Goal: Task Accomplishment & Management: Use online tool/utility

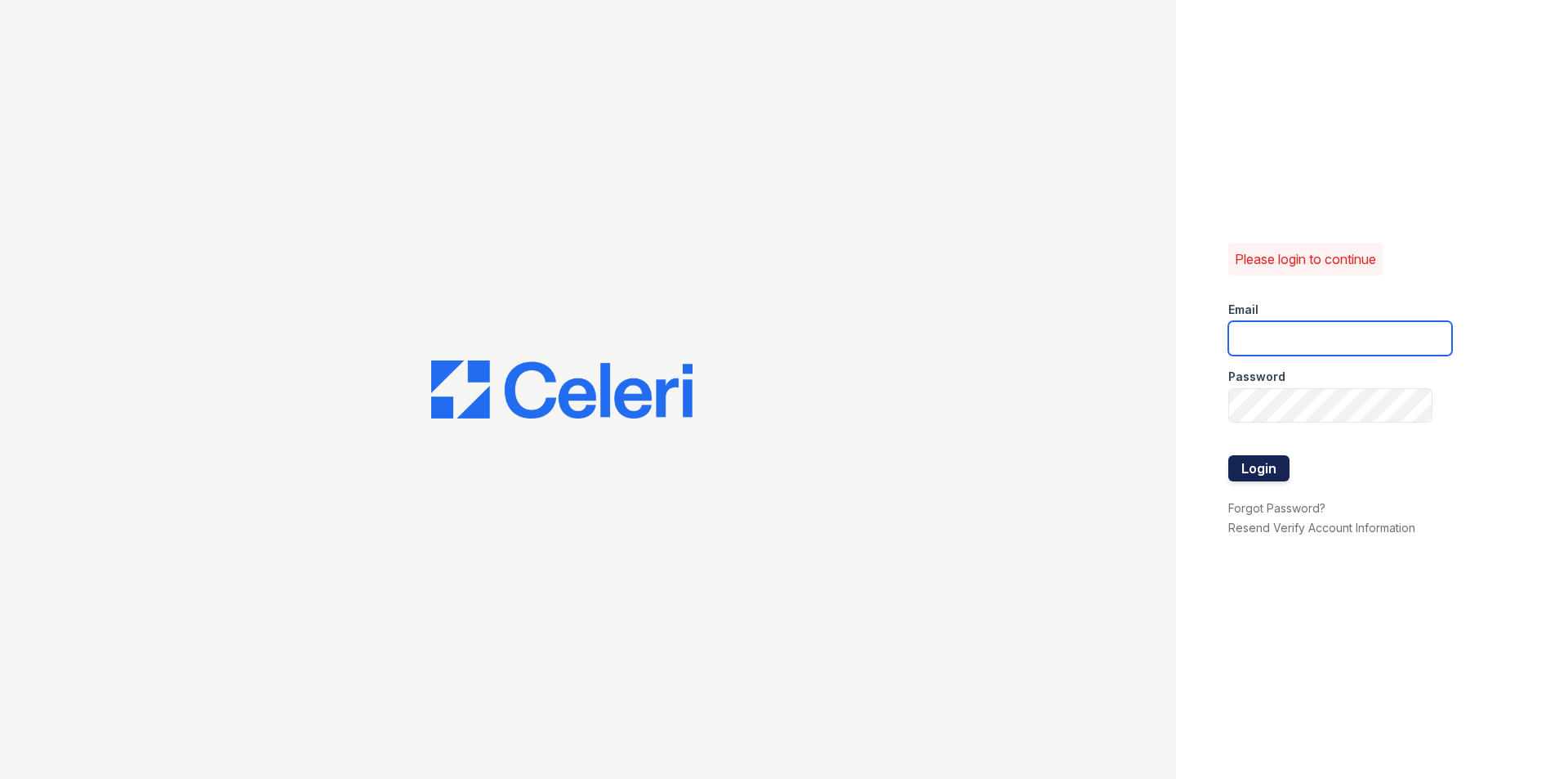
type input "kimberly.am@cafmanagement.com"
click at [1262, 463] on button "Login" at bounding box center [1258, 468] width 61 height 26
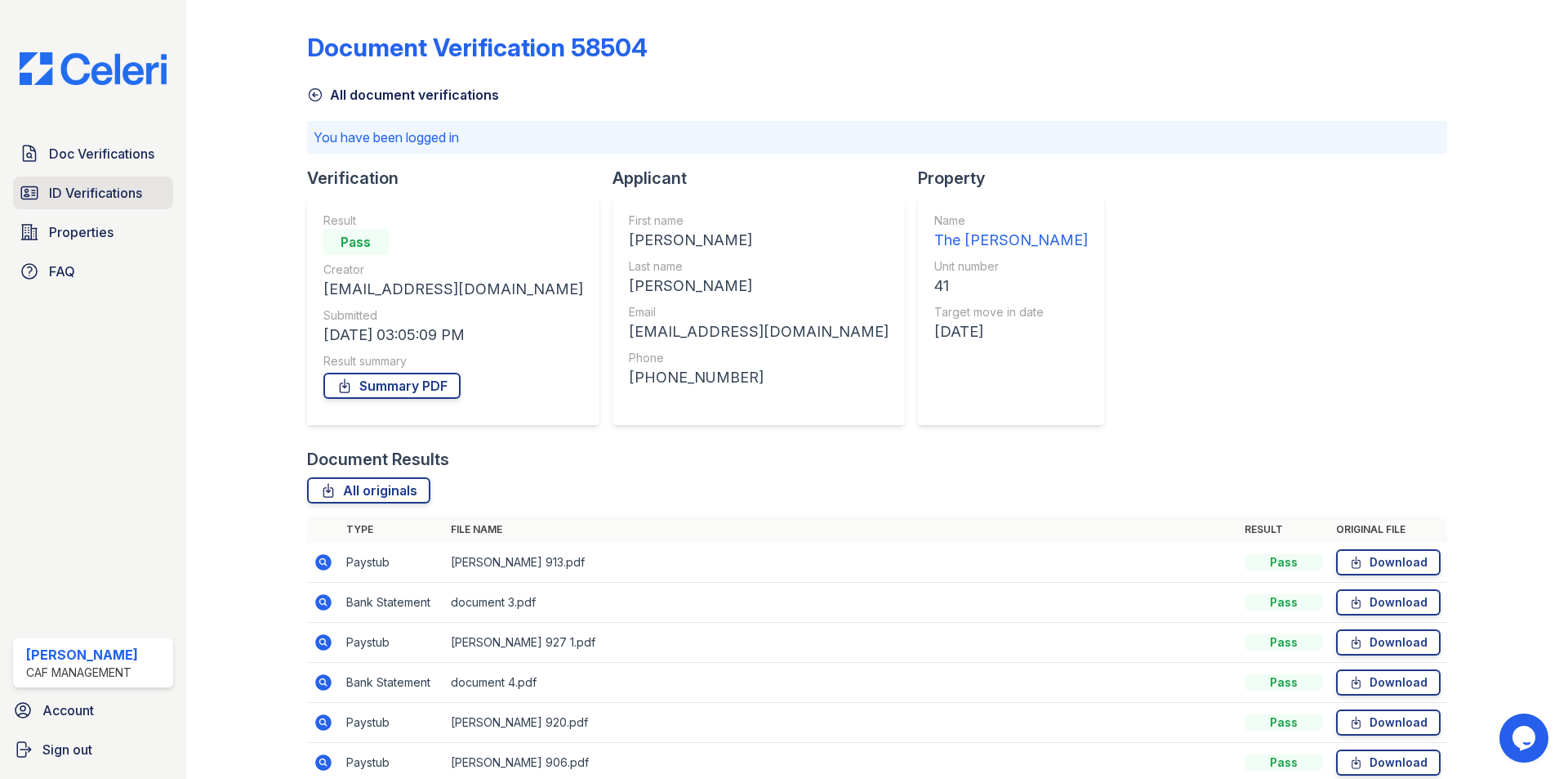
click at [127, 189] on span "ID Verifications" at bounding box center [96, 193] width 93 height 20
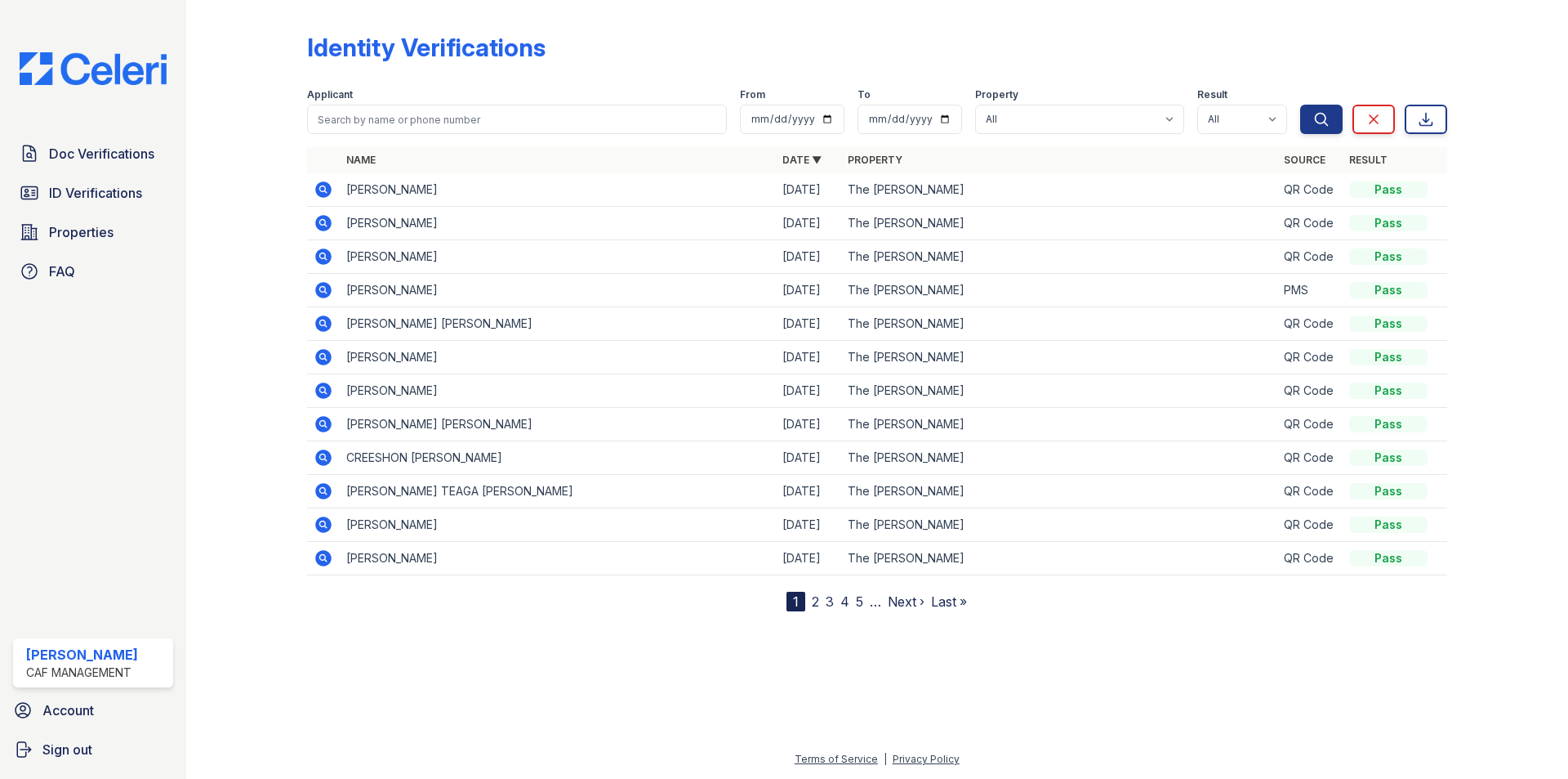
click at [315, 417] on icon at bounding box center [324, 424] width 20 height 20
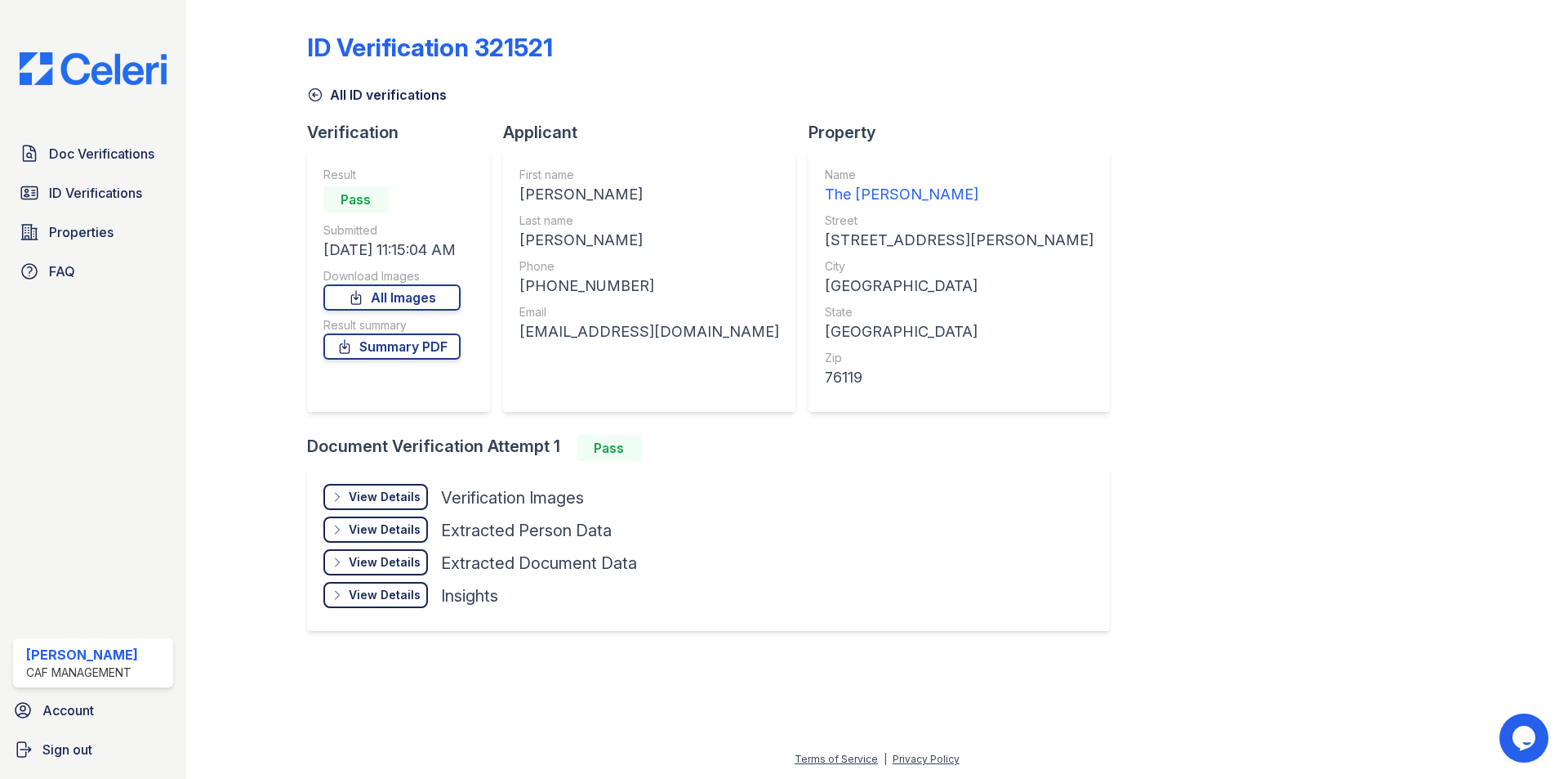
click at [616, 328] on div "lp0816332@gmail.com" at bounding box center [650, 332] width 260 height 23
copy div "lp0816332@gmail.com"
